Goal: Task Accomplishment & Management: Use online tool/utility

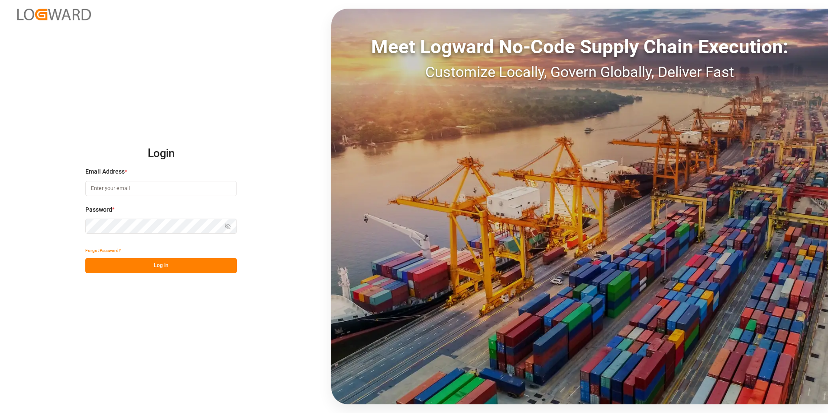
type input "[PERSON_NAME][EMAIL_ADDRESS][PERSON_NAME][DOMAIN_NAME]"
click at [159, 272] on button "Log In" at bounding box center [161, 265] width 152 height 15
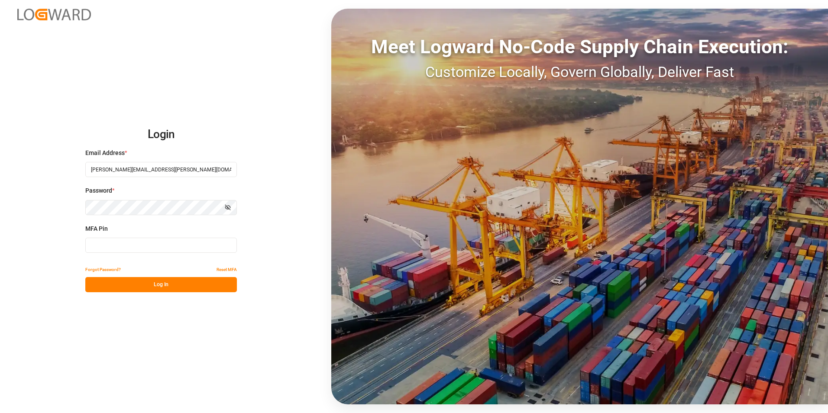
click at [139, 246] on input at bounding box center [161, 245] width 152 height 15
type input "648044"
click at [157, 286] on button "Log In" at bounding box center [161, 284] width 152 height 15
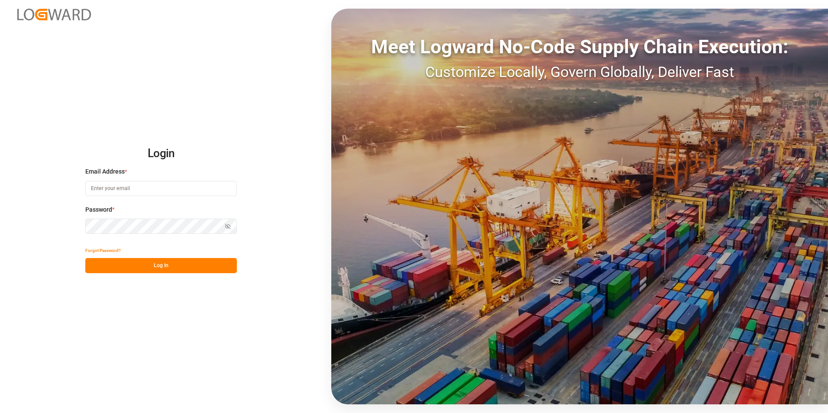
type input "[PERSON_NAME][EMAIL_ADDRESS][PERSON_NAME][DOMAIN_NAME]"
click at [167, 267] on button "Log In" at bounding box center [161, 265] width 152 height 15
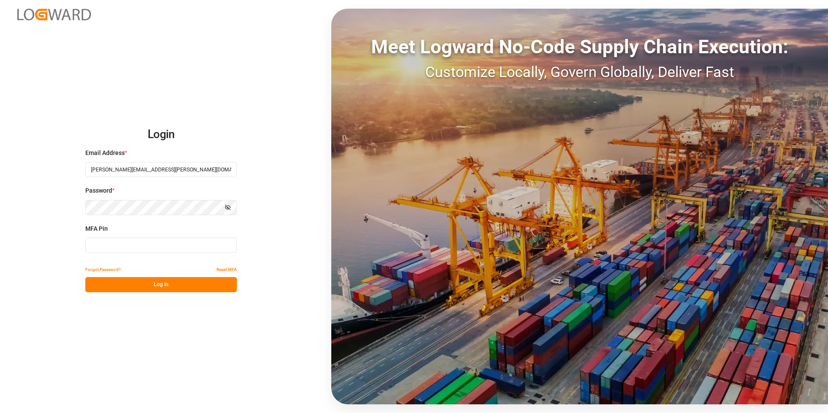
click at [168, 281] on button "Log In" at bounding box center [161, 284] width 152 height 15
click at [127, 247] on input at bounding box center [161, 245] width 152 height 15
type input "323398"
click at [158, 280] on button "Log In" at bounding box center [161, 284] width 152 height 15
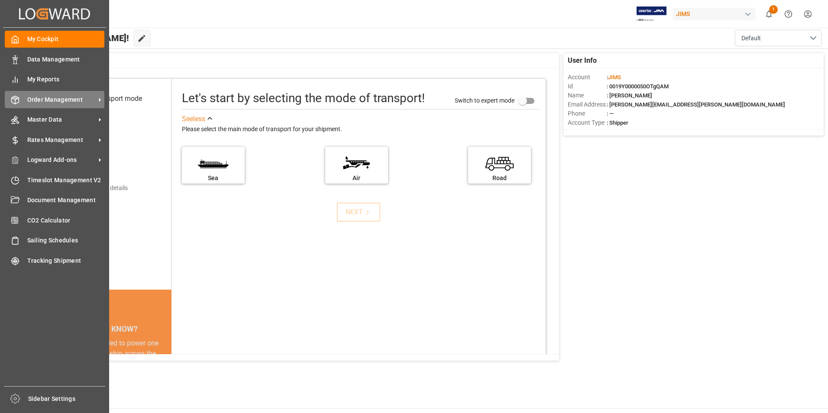
click at [57, 94] on div "Order Management Order Management" at bounding box center [55, 99] width 100 height 17
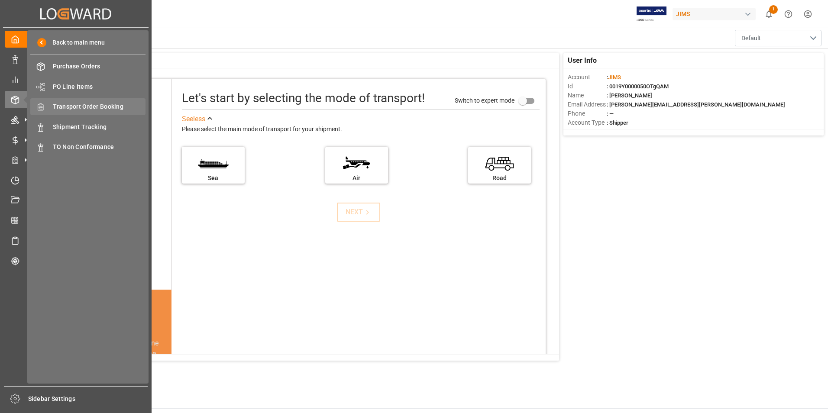
click at [117, 107] on span "Transport Order Booking" at bounding box center [99, 106] width 93 height 9
